Goal: Find specific page/section: Find specific page/section

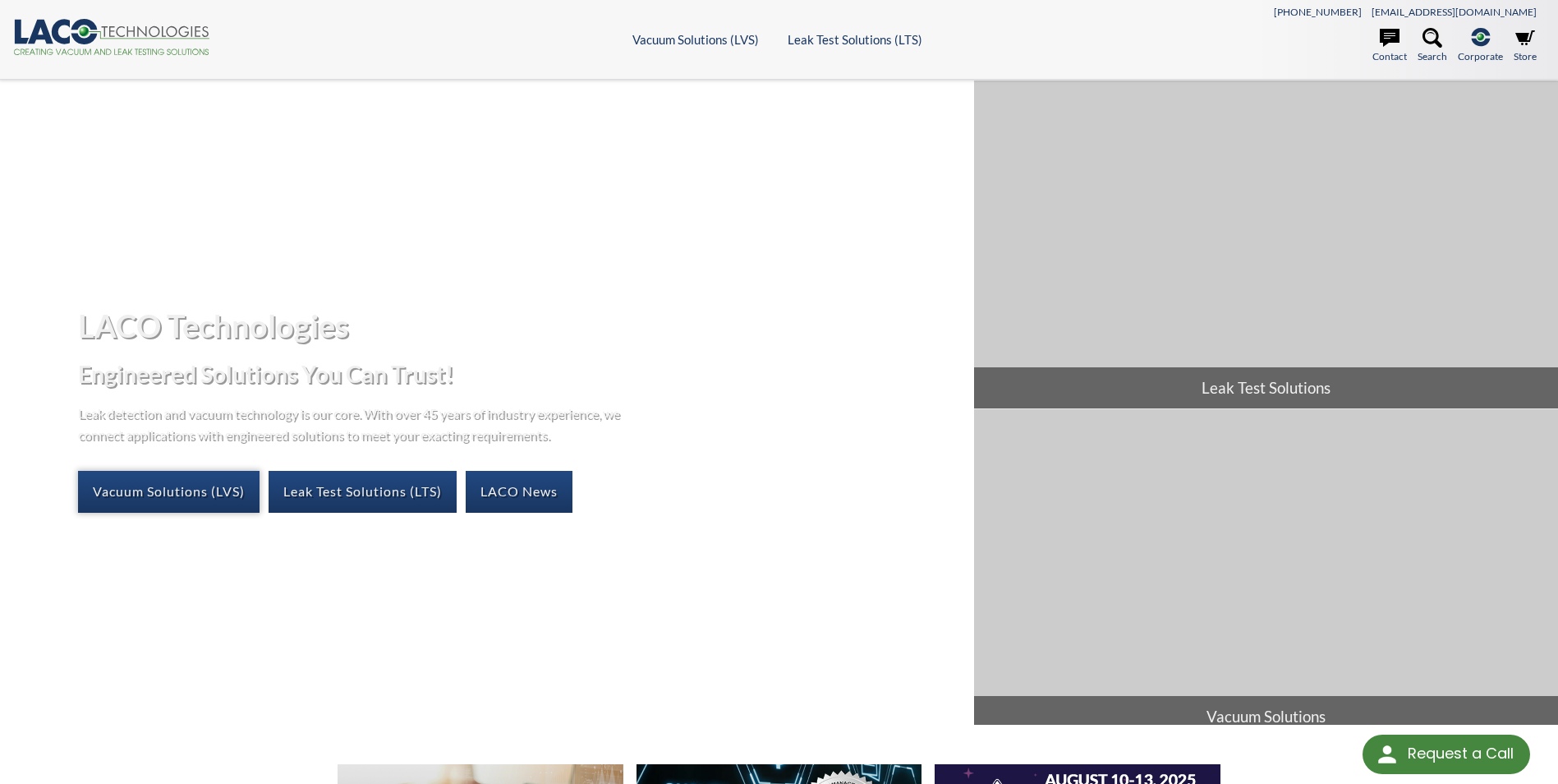
click at [198, 488] on link "Vacuum Solutions (LVS)" at bounding box center [168, 491] width 181 height 41
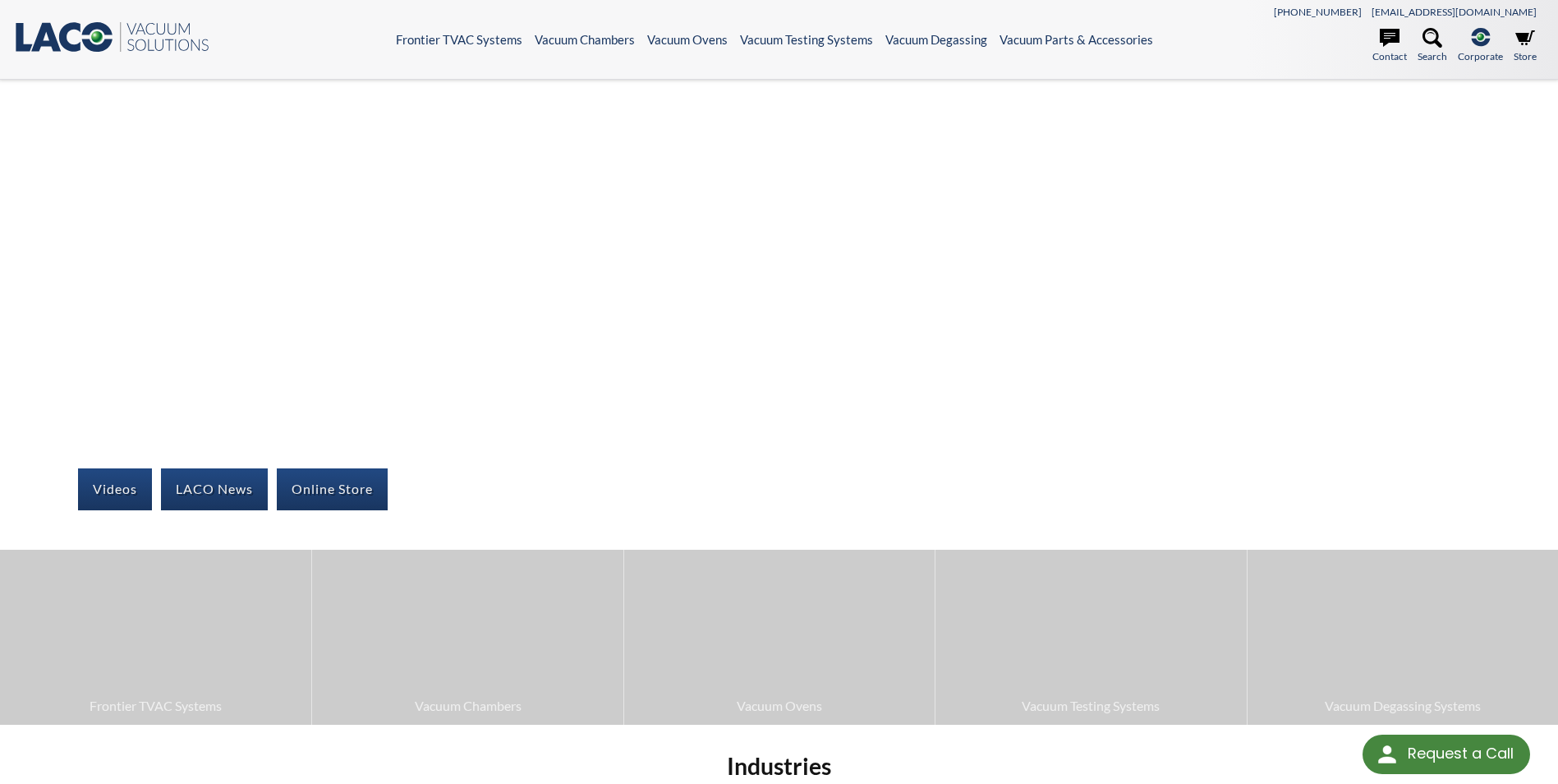
select select
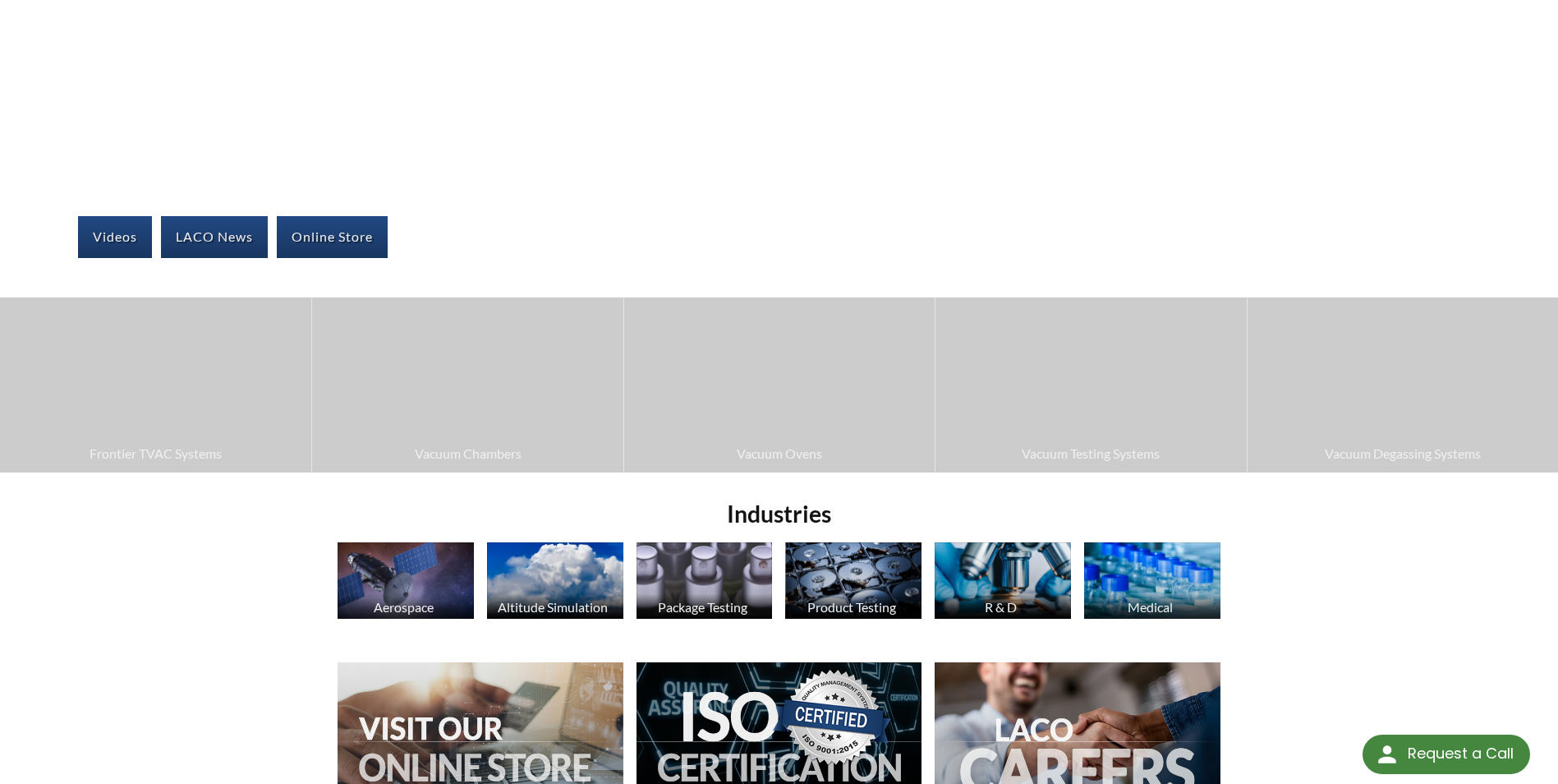
scroll to position [246, 0]
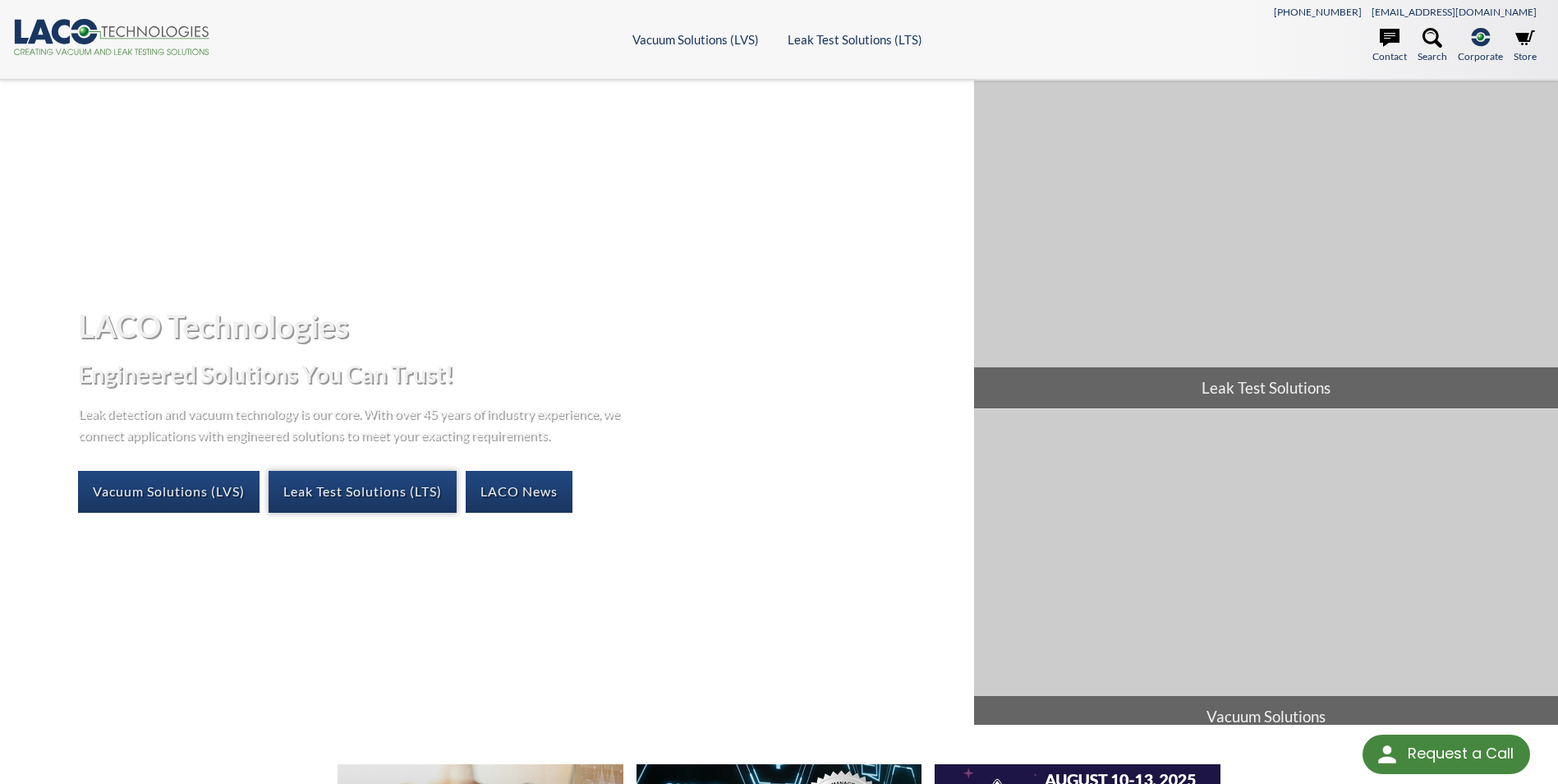
click at [382, 494] on link "Leak Test Solutions (LTS)" at bounding box center [362, 491] width 188 height 41
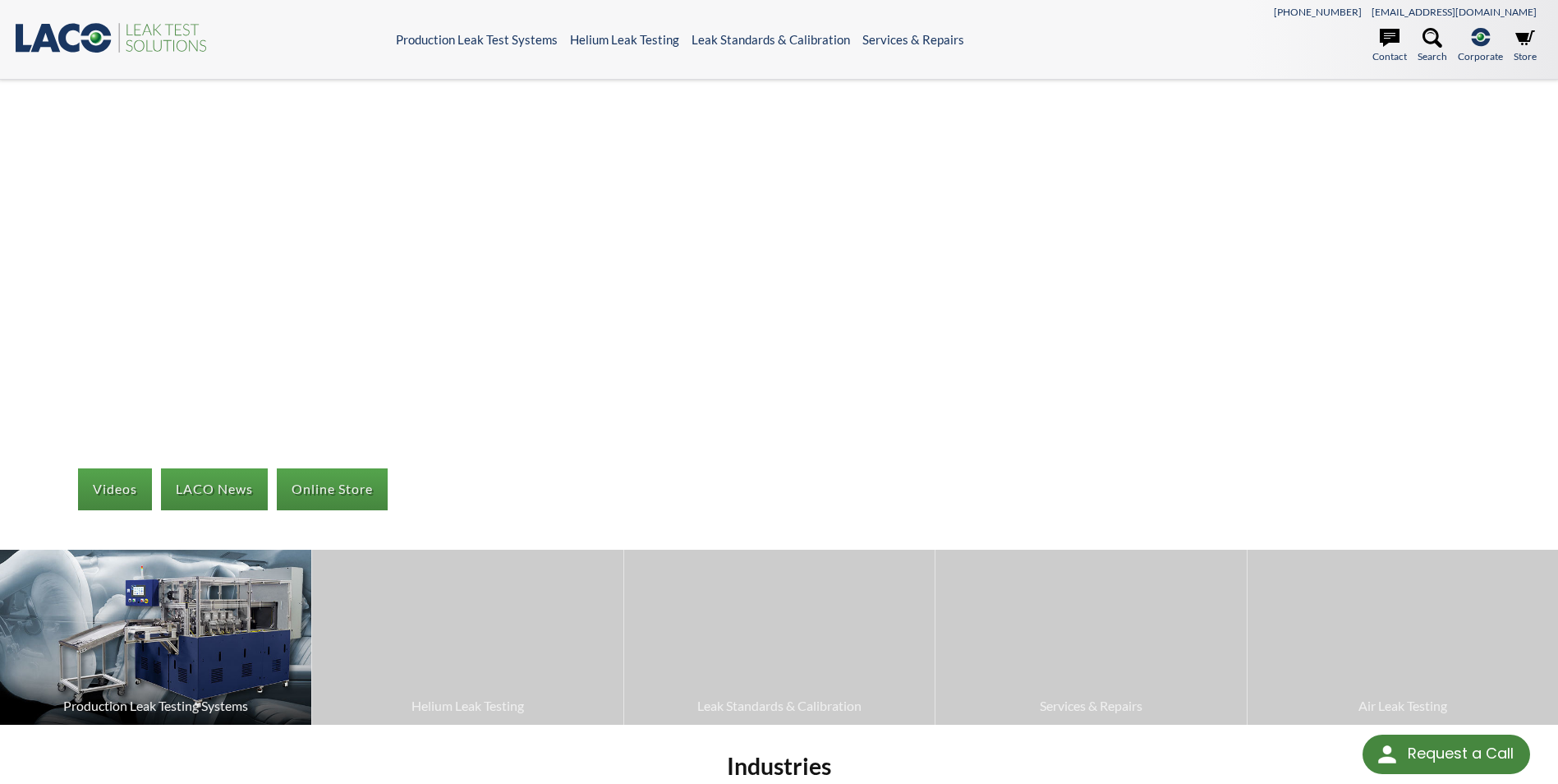
click at [185, 704] on span "Production Leak Testing Systems" at bounding box center [155, 706] width 295 height 22
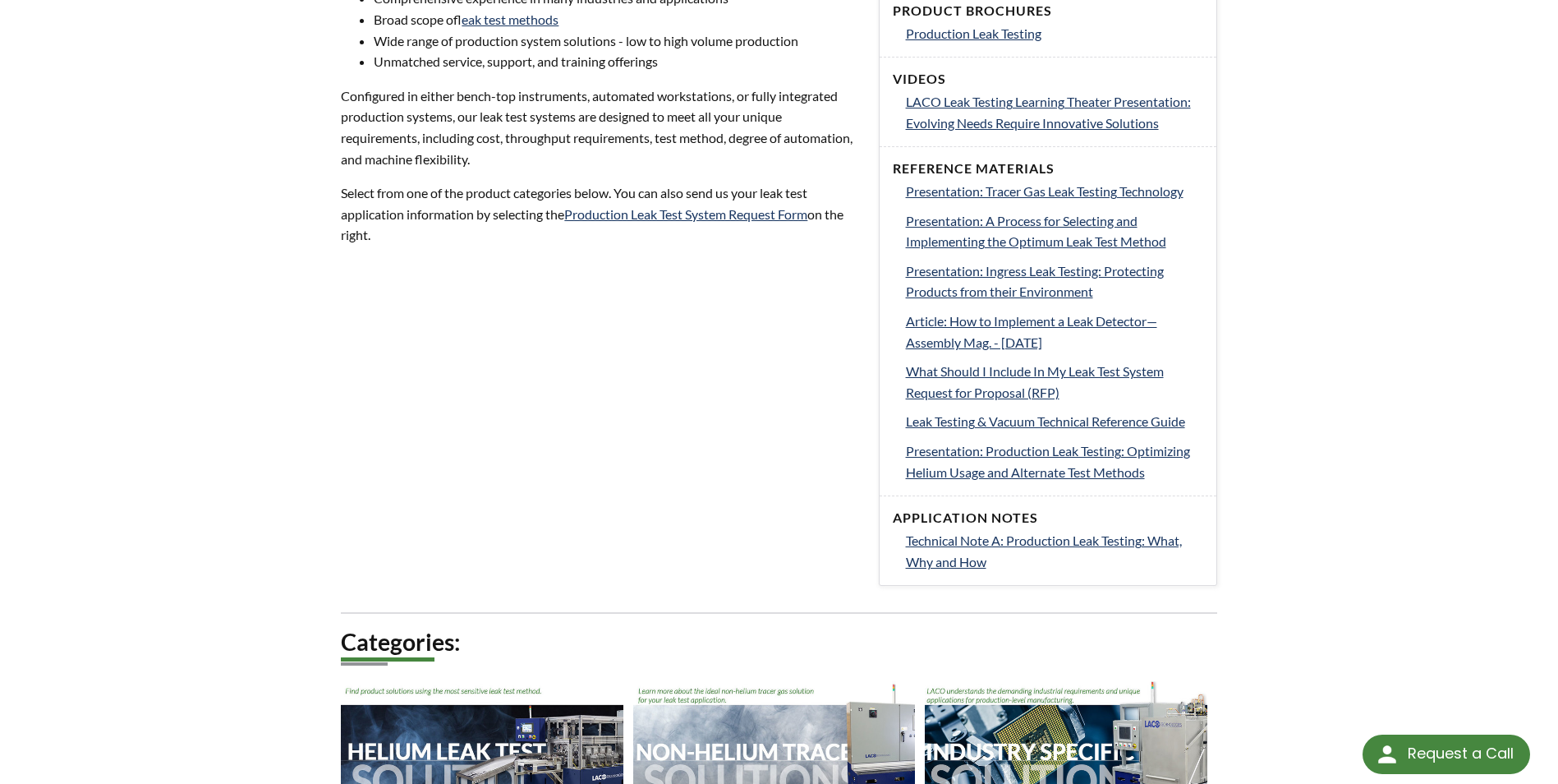
scroll to position [246, 0]
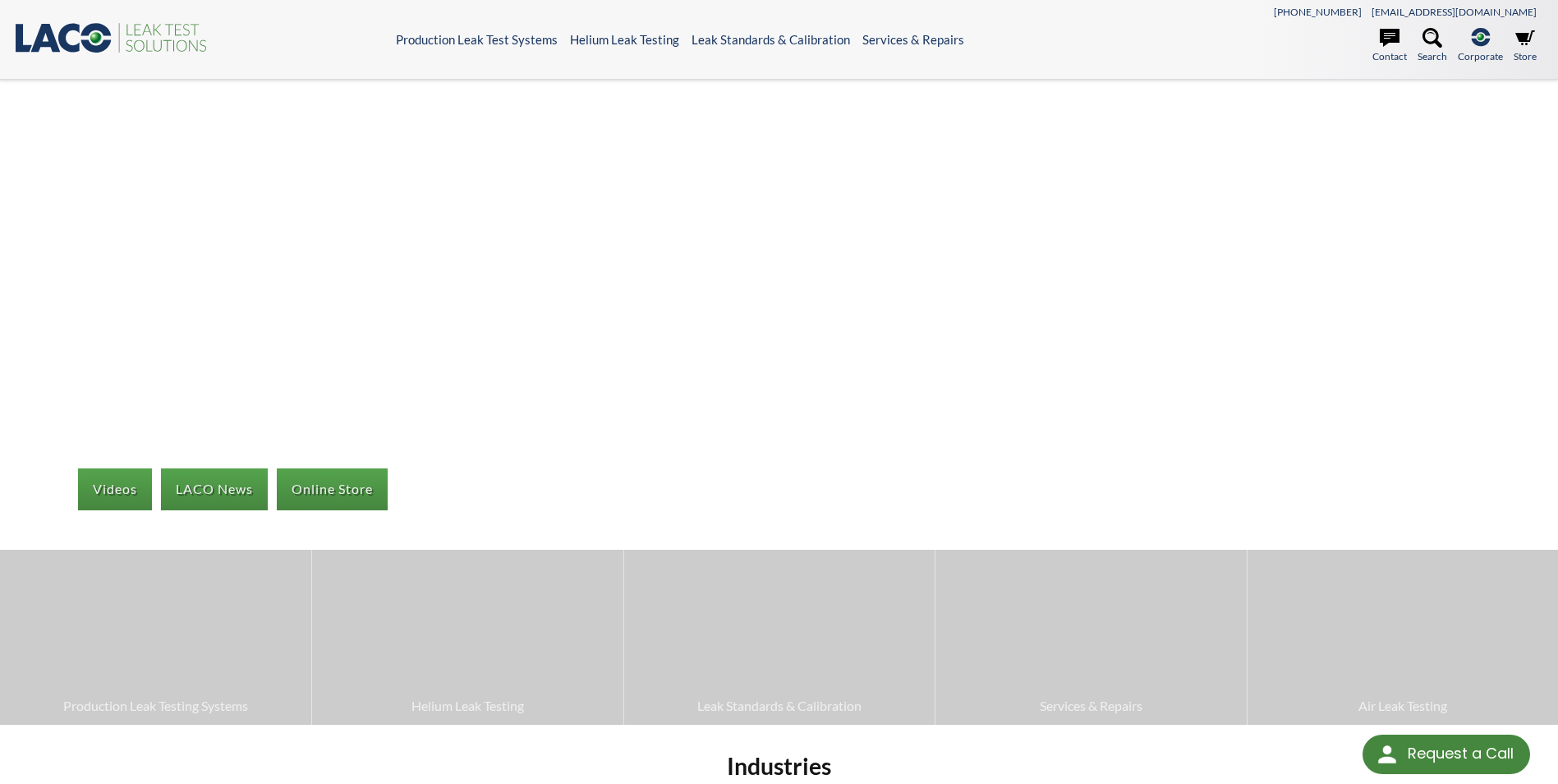
click at [634, 435] on div "Videos LACO News Online Store" at bounding box center [779, 476] width 1558 height 94
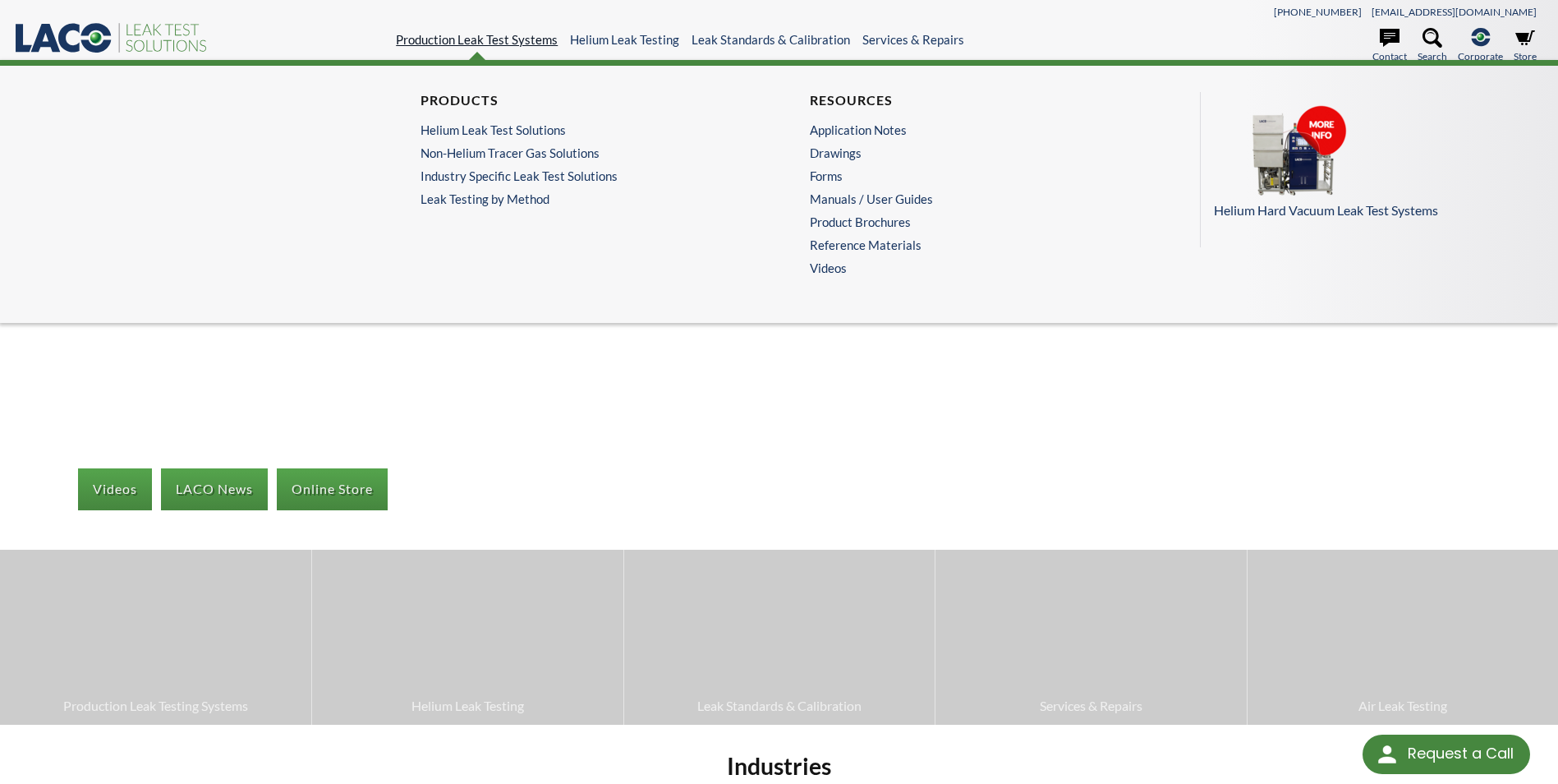
click at [524, 36] on link "Production Leak Test Systems" at bounding box center [477, 39] width 162 height 15
